Goal: Task Accomplishment & Management: Complete application form

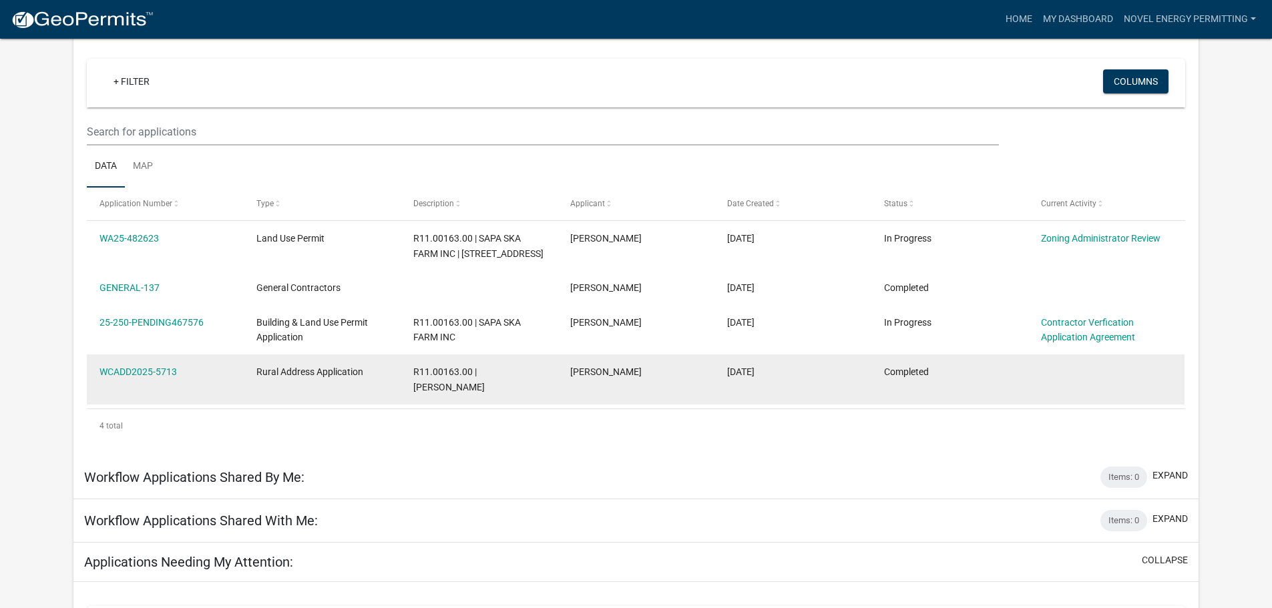
scroll to position [134, 0]
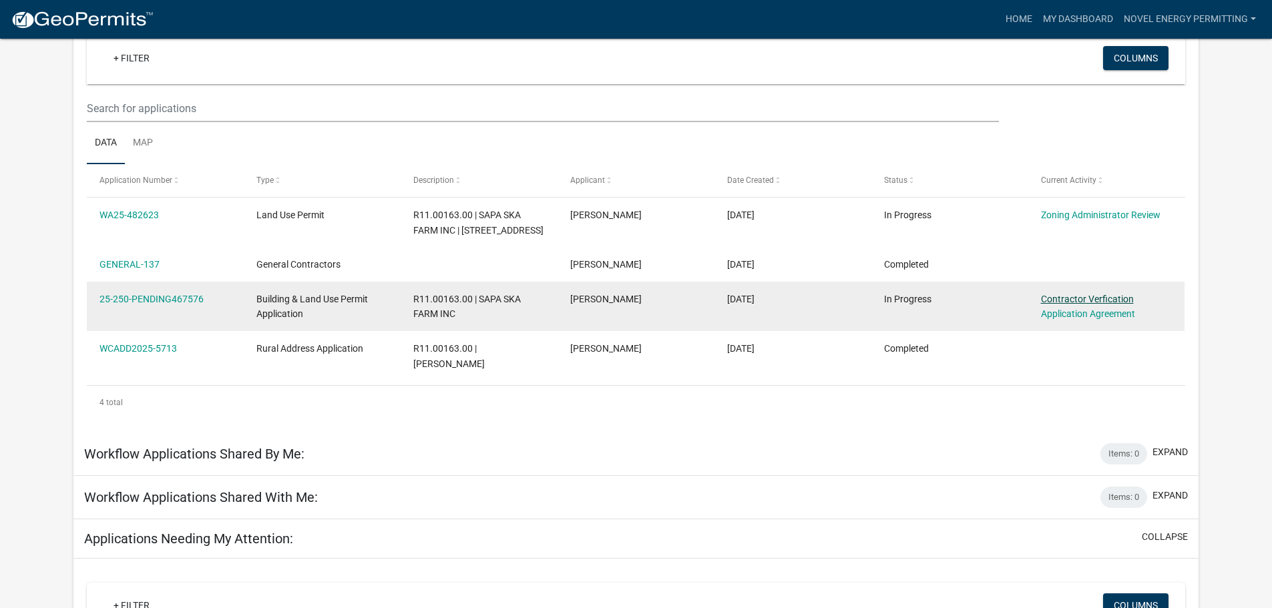
click at [1089, 300] on link "Contractor Verfication" at bounding box center [1087, 299] width 93 height 11
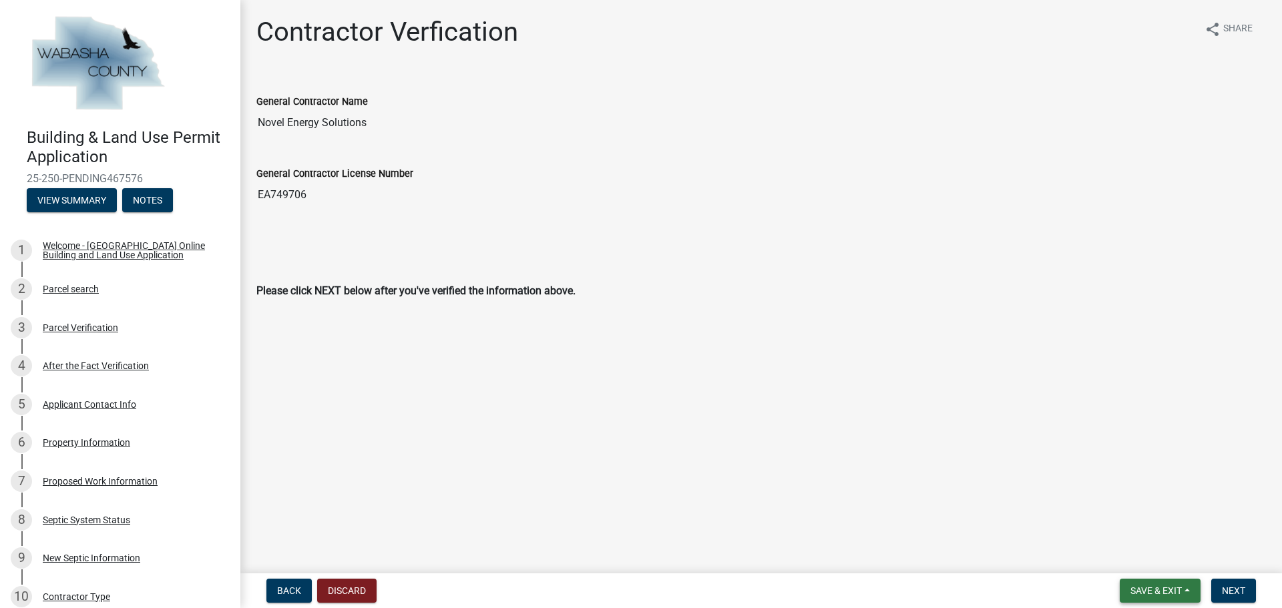
click at [1141, 585] on span "Save & Exit" at bounding box center [1155, 590] width 51 height 11
click at [1141, 568] on button "Save & Exit" at bounding box center [1146, 556] width 107 height 32
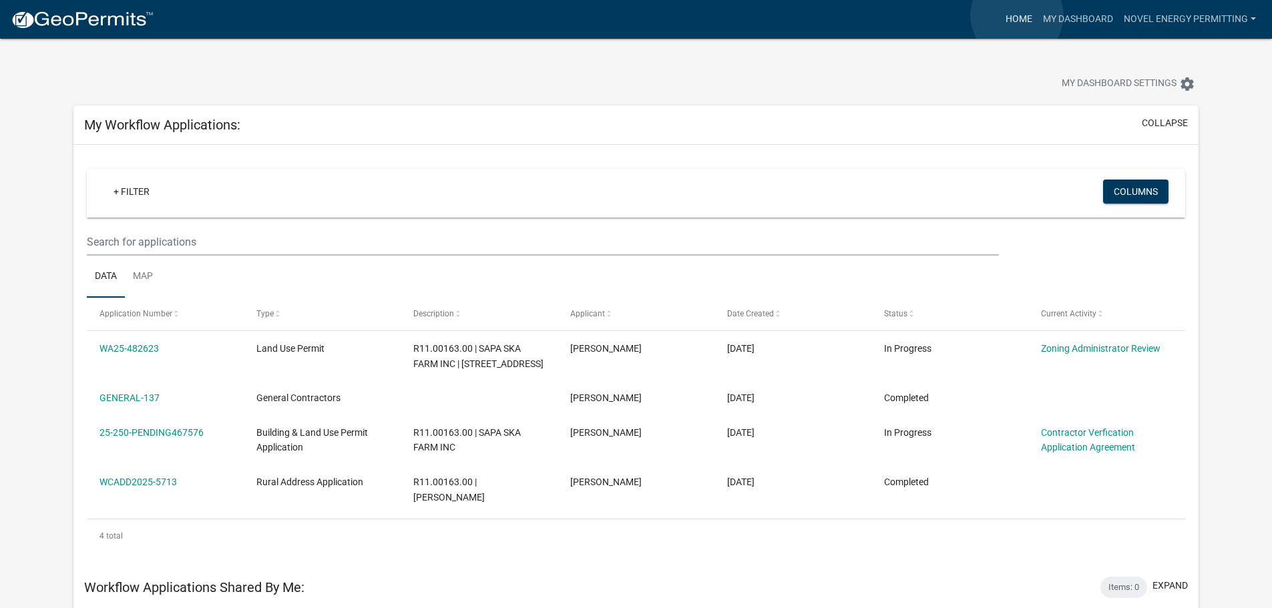
click at [1017, 15] on link "Home" at bounding box center [1018, 19] width 37 height 25
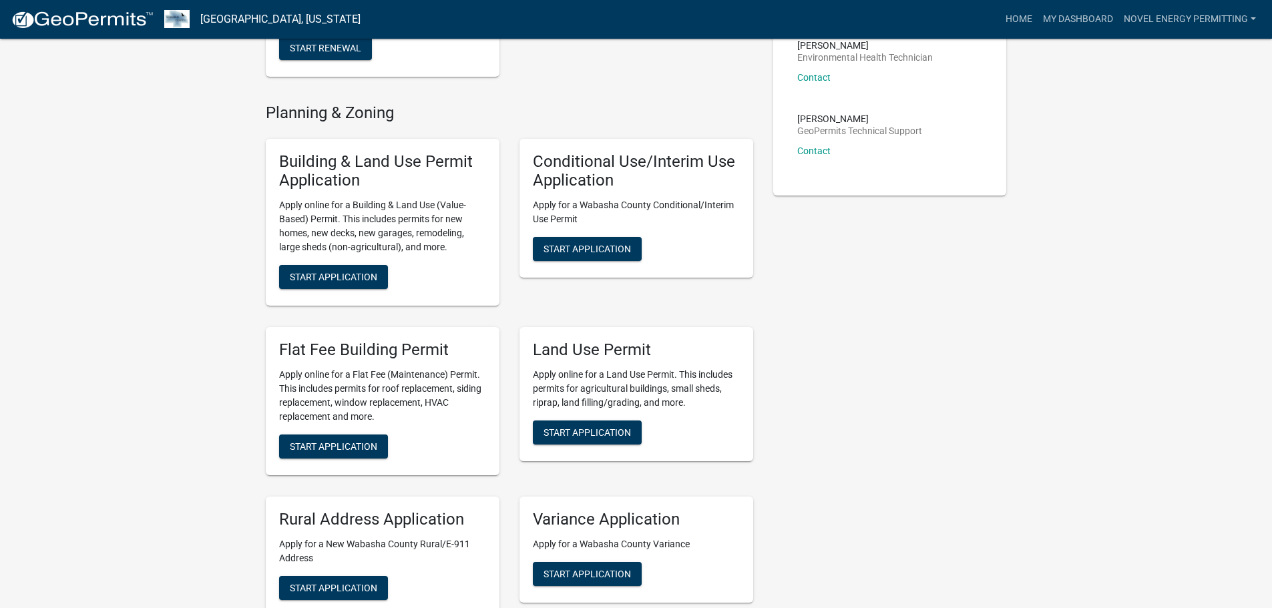
scroll to position [387, 0]
